Goal: Information Seeking & Learning: Check status

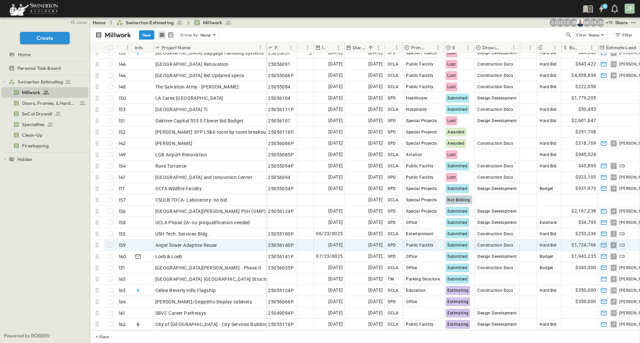
scroll to position [1596, 0]
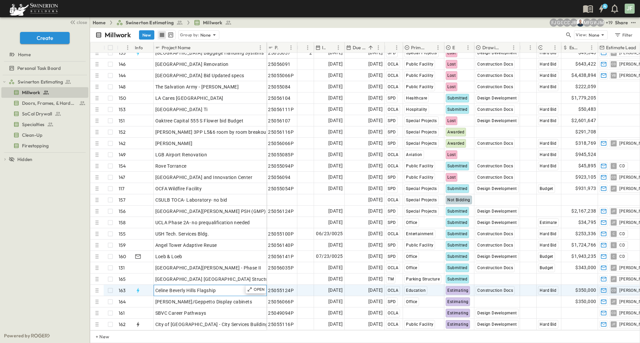
click at [230, 287] on div "Celine Beverly Hills Flagship" at bounding box center [210, 290] width 110 height 9
click at [371, 287] on span "[DATE]" at bounding box center [375, 291] width 14 height 8
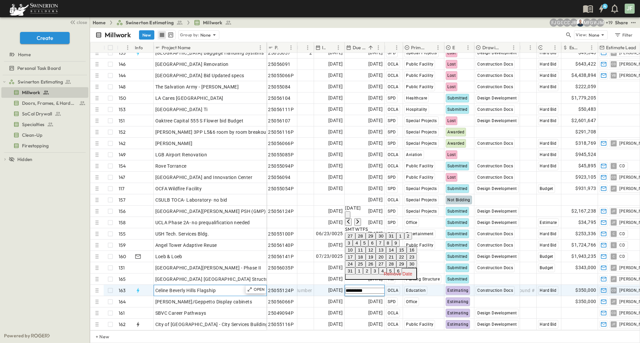
click at [216, 287] on span "Celine Beverly Hills Flagship" at bounding box center [185, 290] width 61 height 7
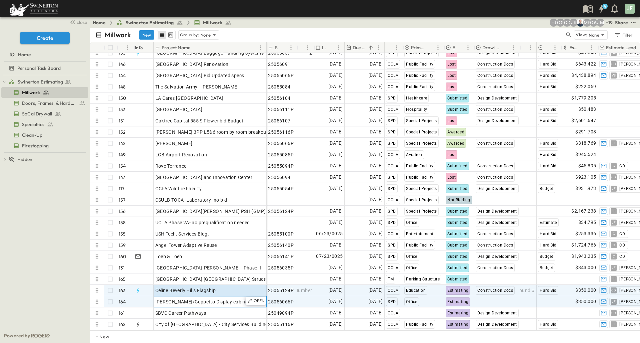
click at [203, 299] on span "[PERSON_NAME]/Geppetto Display cabinets" at bounding box center [203, 302] width 97 height 7
click at [210, 287] on span "Celine Beverly Hills Flagship" at bounding box center [185, 290] width 61 height 7
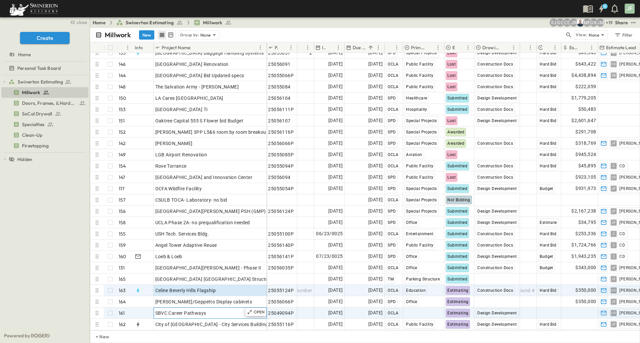
click at [186, 310] on span "SBVC Career Pathways" at bounding box center [180, 313] width 51 height 7
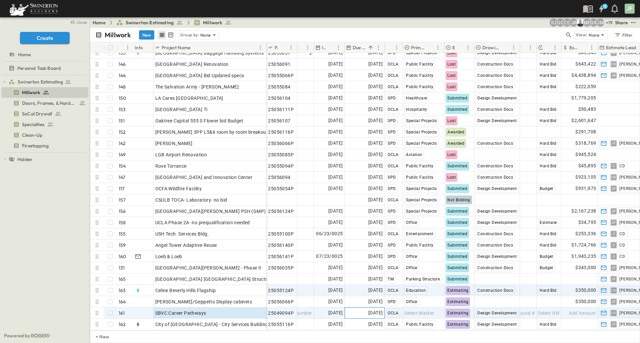
click at [368, 309] on span "[DATE]" at bounding box center [375, 313] width 14 height 8
click at [176, 287] on span "Celine Beverly Hills Flagship" at bounding box center [185, 290] width 61 height 7
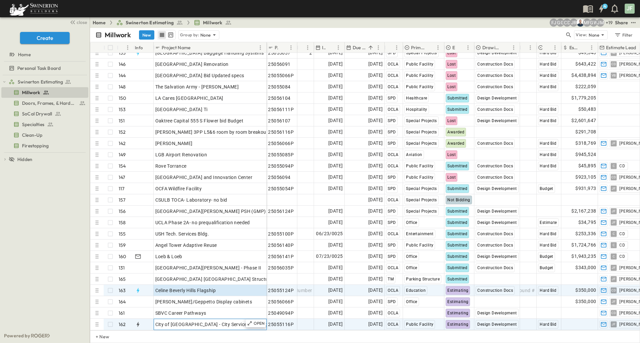
click at [206, 320] on div "City of [GEOGRAPHIC_DATA] - City Services Building" at bounding box center [210, 324] width 110 height 9
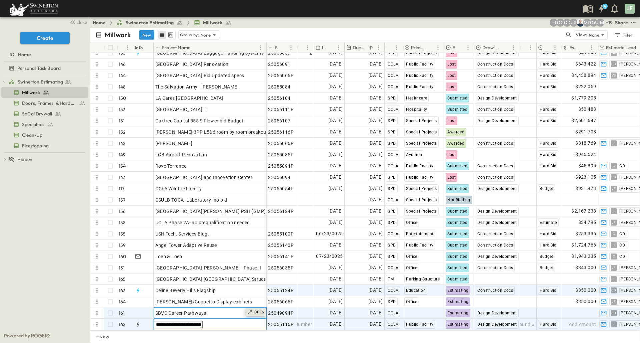
click at [249, 310] on icon at bounding box center [249, 312] width 5 height 5
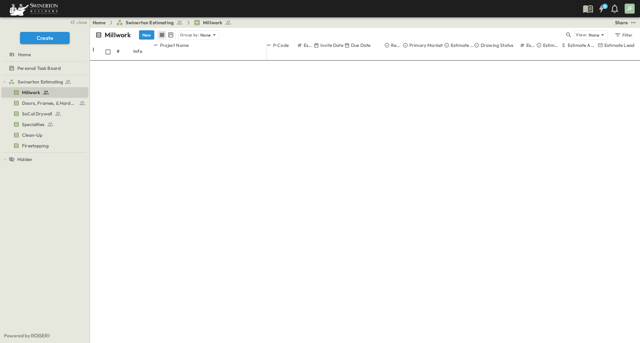
click at [9, 349] on div at bounding box center [4, 349] width 9 height 0
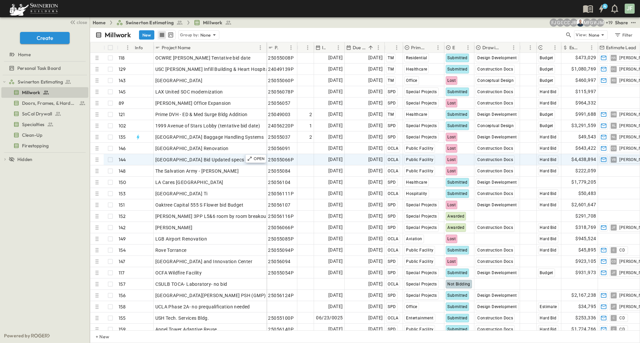
scroll to position [1496, 0]
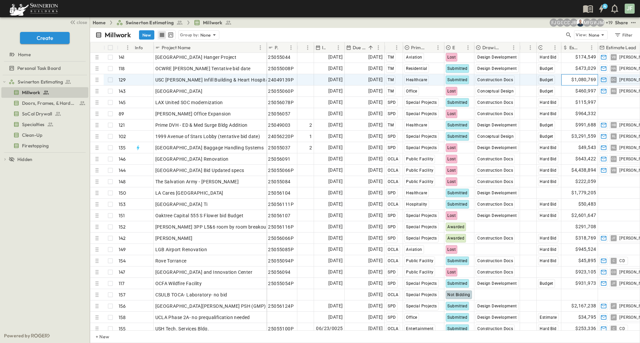
click at [578, 80] on span "$1,080,769" at bounding box center [583, 80] width 25 height 8
drag, startPoint x: 590, startPoint y: 79, endPoint x: 554, endPoint y: 76, distance: 35.7
click at [554, 76] on div "24049139P Add Number [DATE] [DATE] TM Healthcare Submitted Construction Docs Ad…" at bounding box center [559, 79] width 584 height 11
click at [593, 81] on input "*******" at bounding box center [588, 84] width 49 height 6
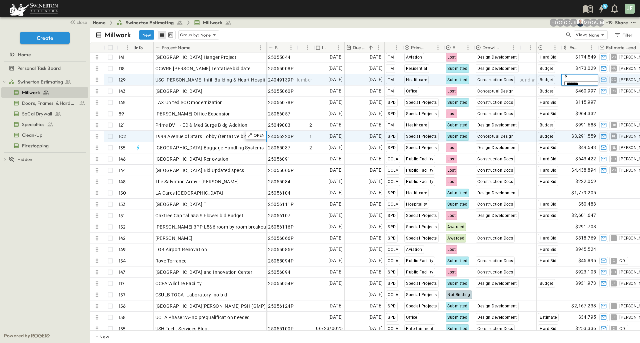
click at [197, 135] on span "1999 Avenue of Stars Lobby (tentative bid date)" at bounding box center [207, 136] width 105 height 7
click at [212, 83] on span "USC [PERSON_NAME] Infill Building & Heart Hospital 100%CD" at bounding box center [222, 80] width 134 height 7
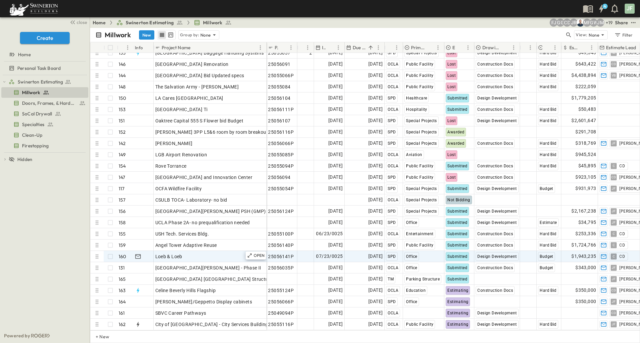
scroll to position [1596, 0]
